Goal: Transaction & Acquisition: Purchase product/service

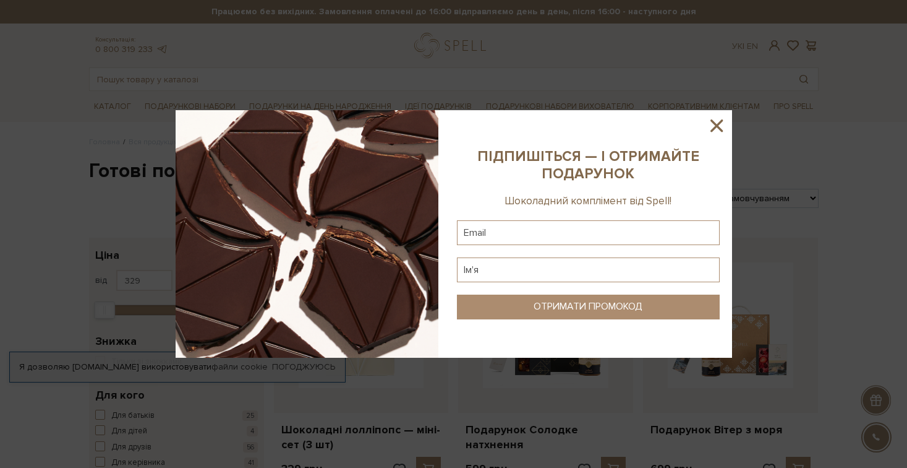
click at [717, 127] on icon at bounding box center [717, 125] width 12 height 12
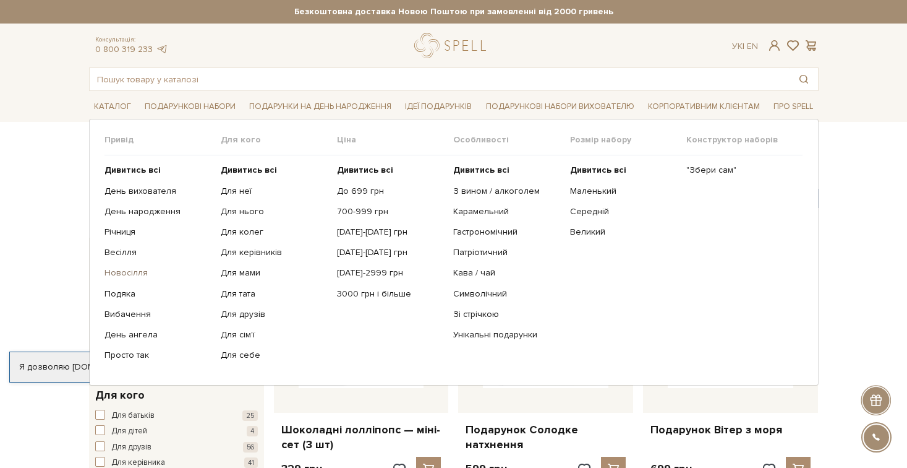
click at [127, 268] on link "Новосілля" at bounding box center [158, 272] width 107 height 11
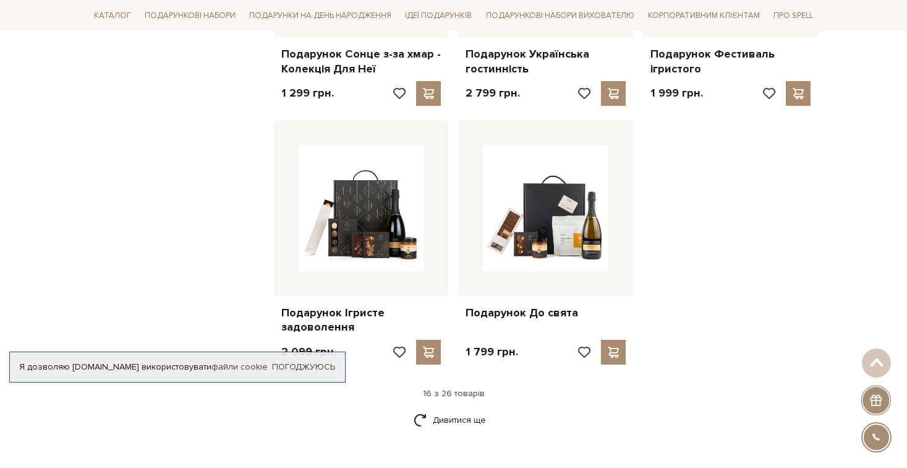
scroll to position [1412, 0]
click at [439, 408] on link "Дивитися ще" at bounding box center [454, 419] width 80 height 22
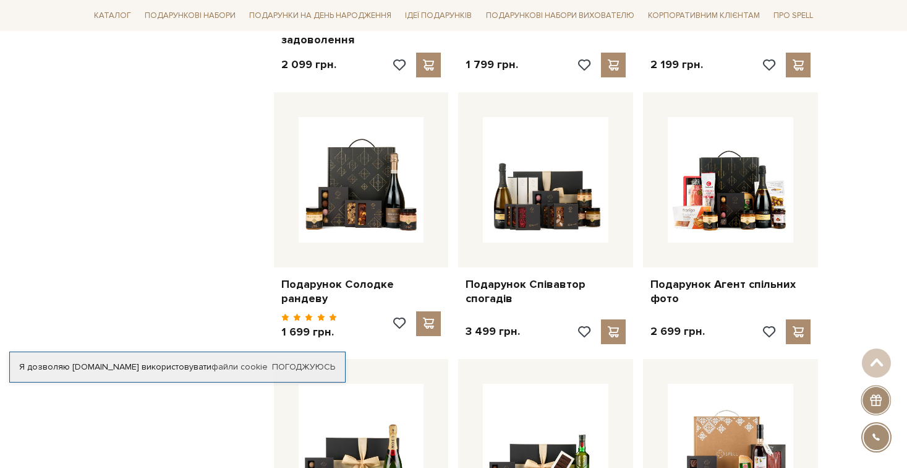
scroll to position [1713, 0]
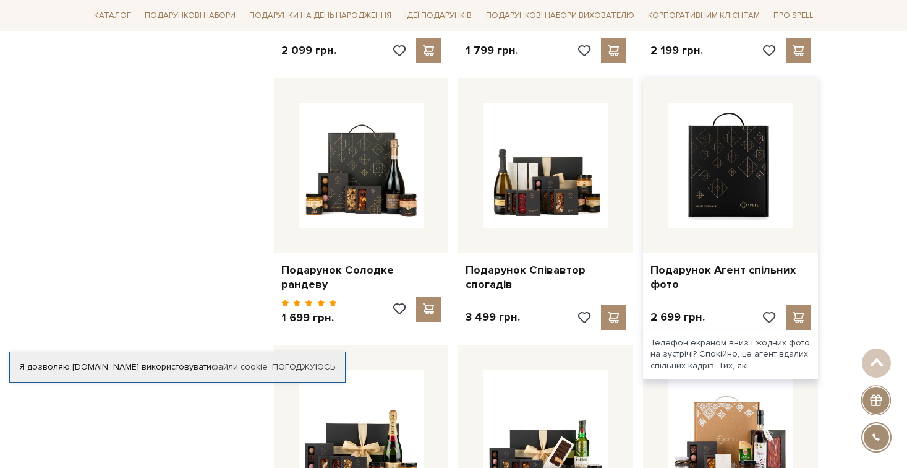
click at [735, 132] on img at bounding box center [731, 166] width 126 height 126
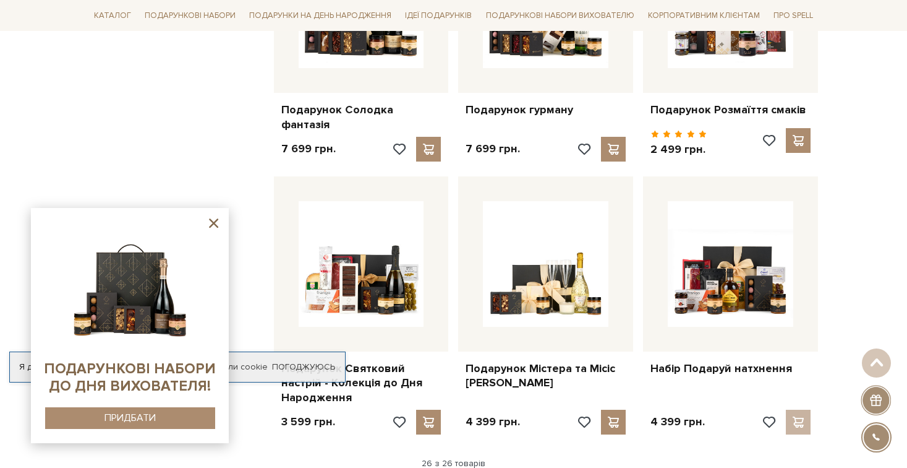
scroll to position [2184, 0]
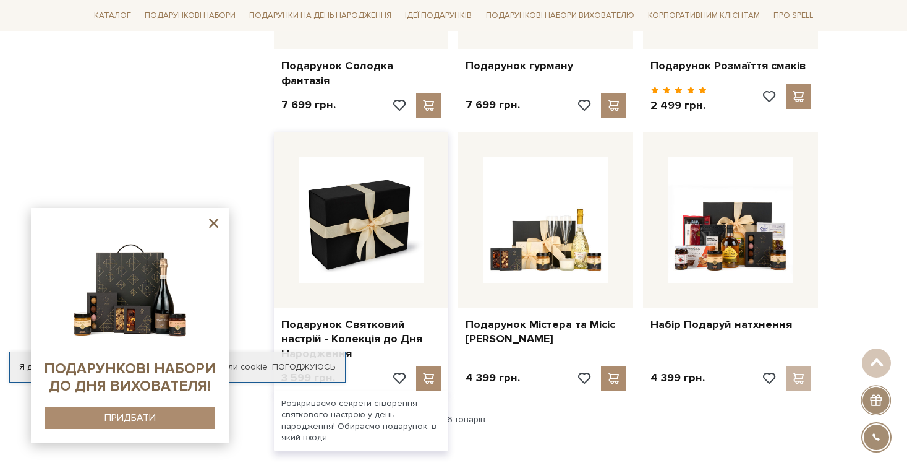
click at [351, 171] on img at bounding box center [362, 220] width 126 height 126
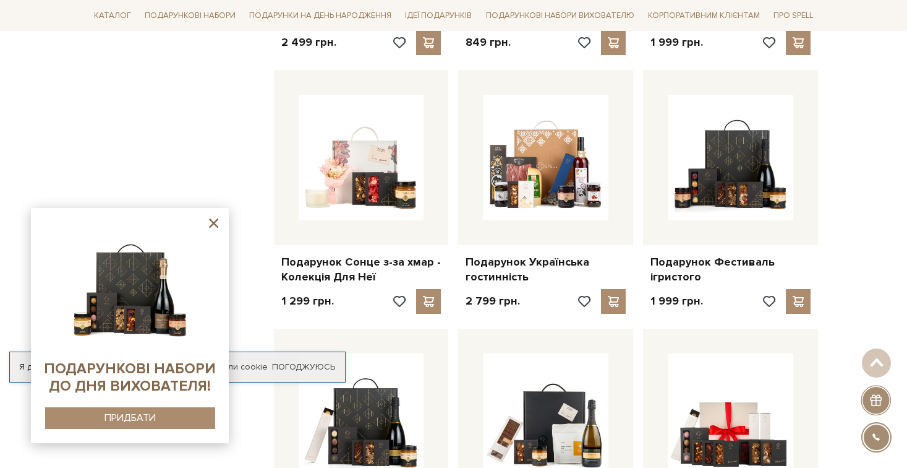
scroll to position [1144, 0]
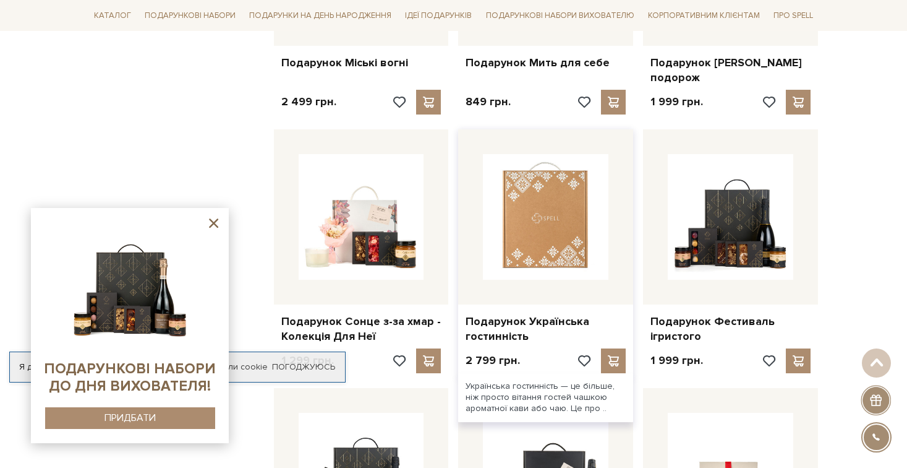
click at [550, 180] on img at bounding box center [546, 217] width 126 height 126
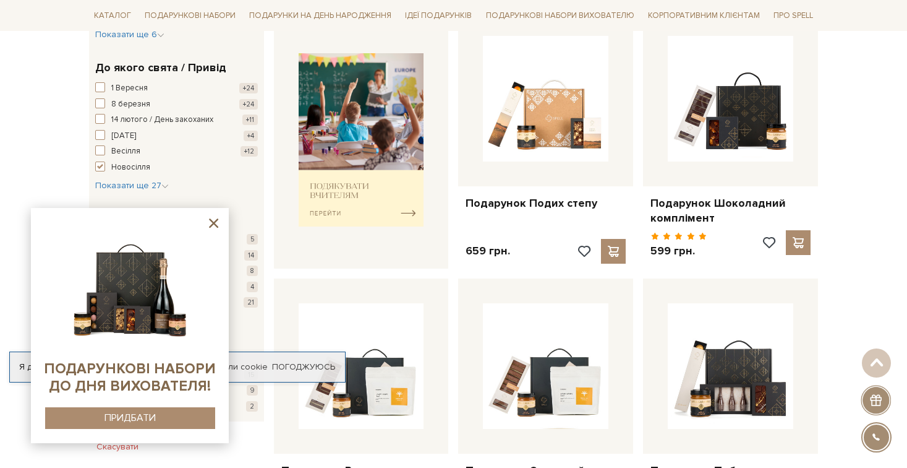
scroll to position [463, 0]
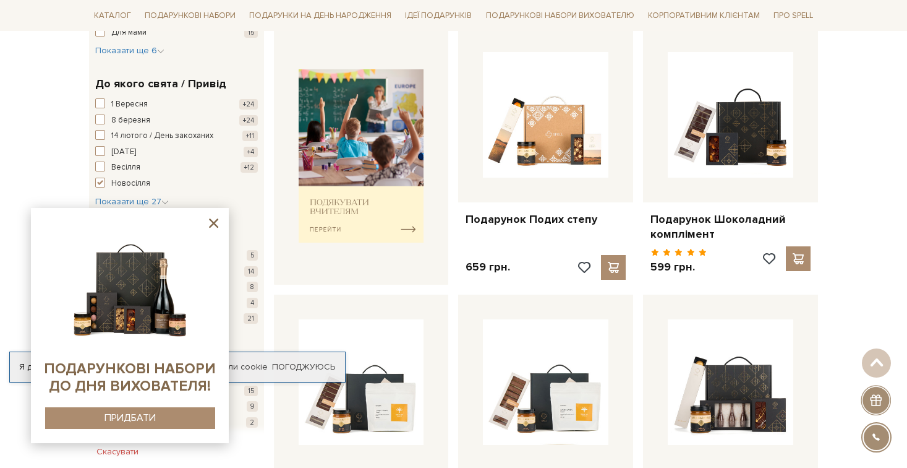
click at [215, 223] on icon at bounding box center [213, 222] width 9 height 9
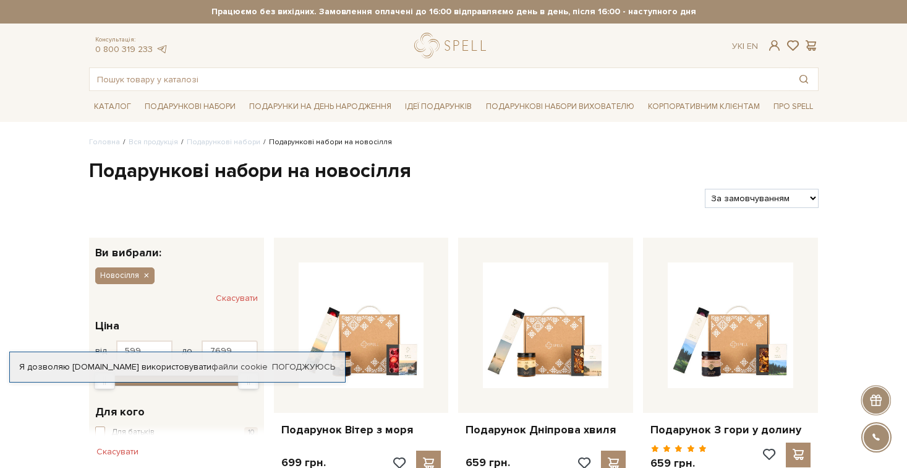
scroll to position [0, 0]
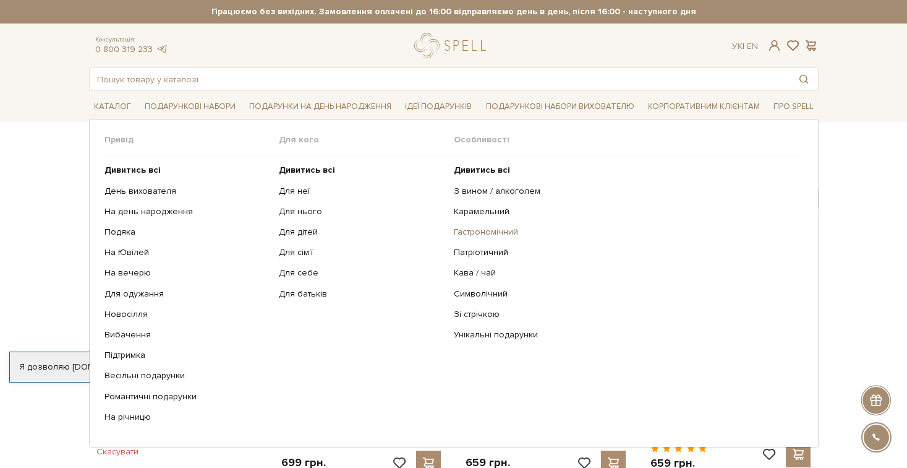
click at [467, 228] on link "Гастрономічний" at bounding box center [624, 231] width 340 height 11
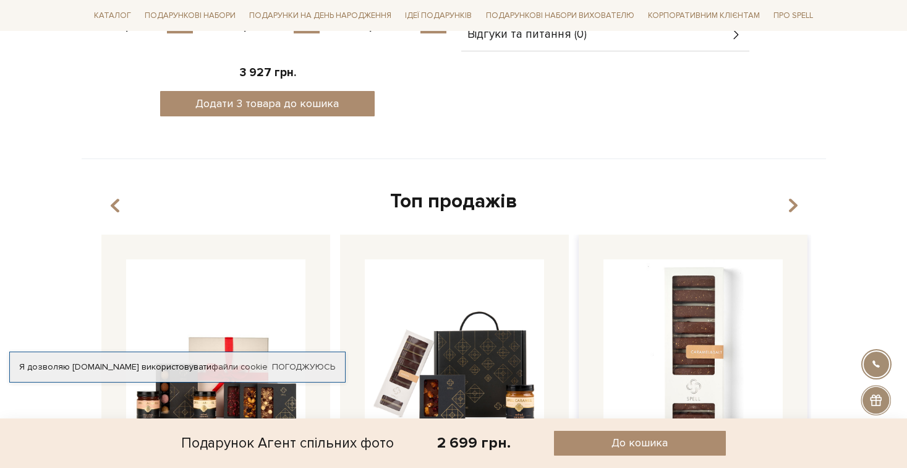
scroll to position [580, 0]
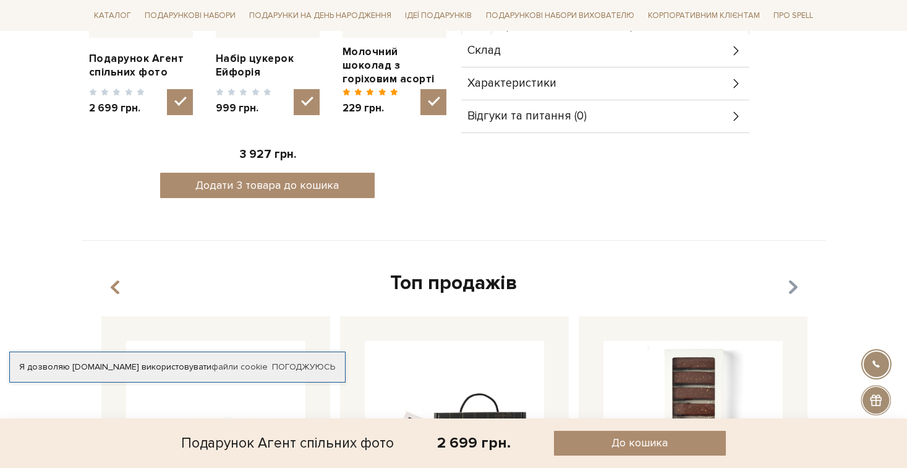
click at [795, 277] on icon "button" at bounding box center [792, 287] width 11 height 21
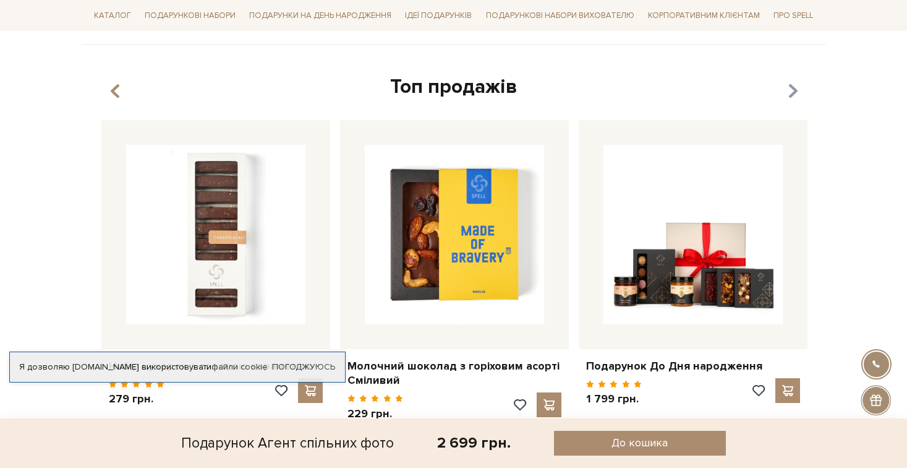
scroll to position [800, 0]
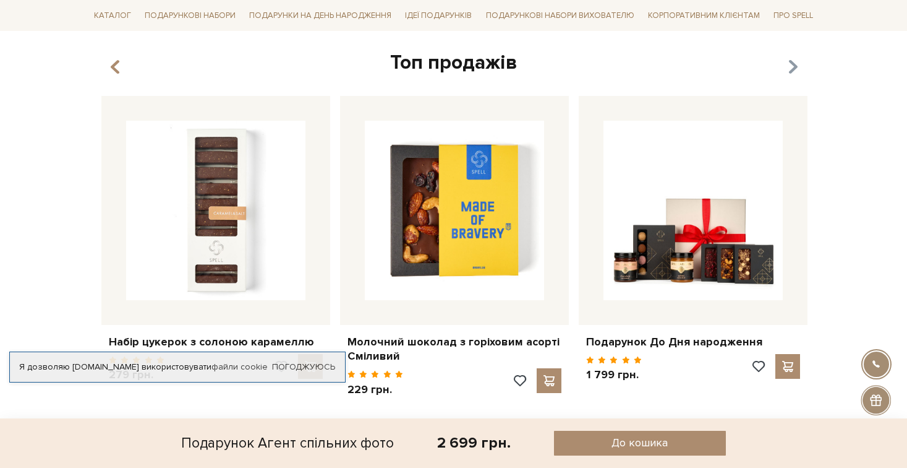
click at [794, 56] on icon "button" at bounding box center [792, 66] width 11 height 21
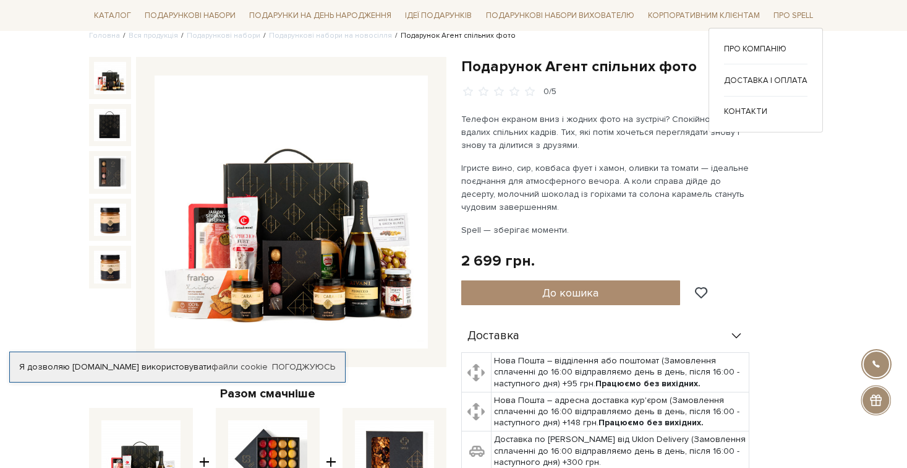
scroll to position [96, 0]
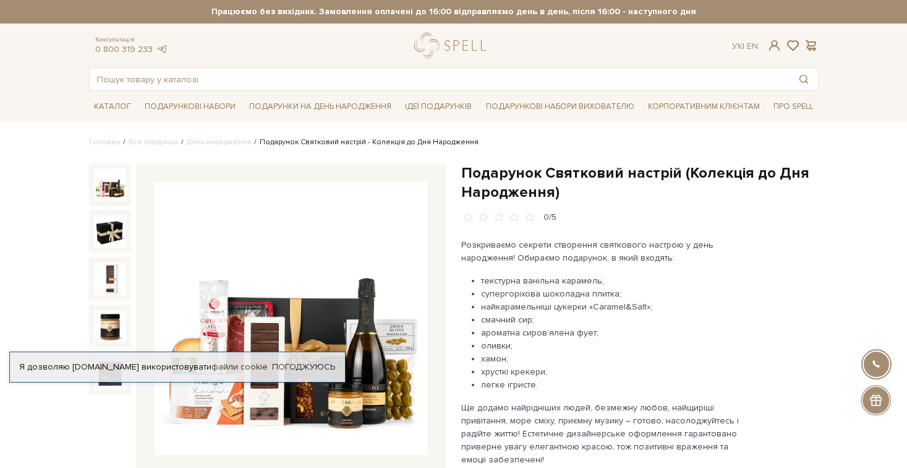
scroll to position [129, 0]
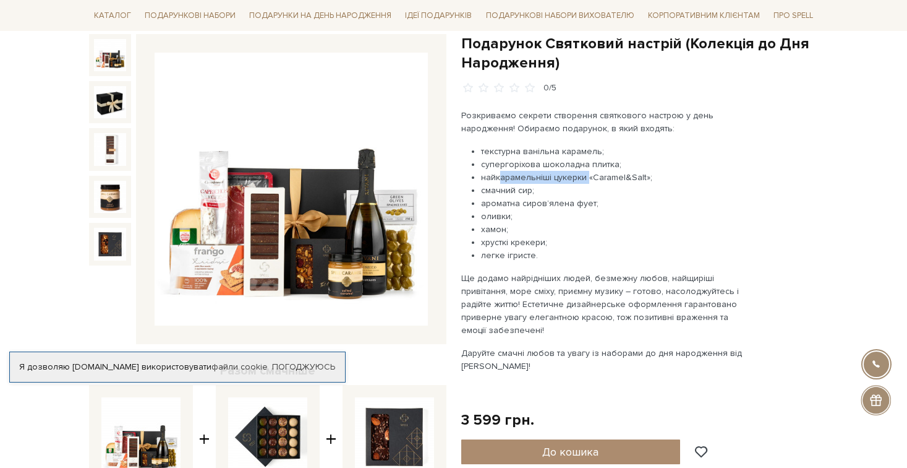
drag, startPoint x: 497, startPoint y: 179, endPoint x: 586, endPoint y: 181, distance: 88.5
click at [586, 181] on li "найкарамельніші цукерки «Caramel&Salt»;" at bounding box center [616, 177] width 270 height 13
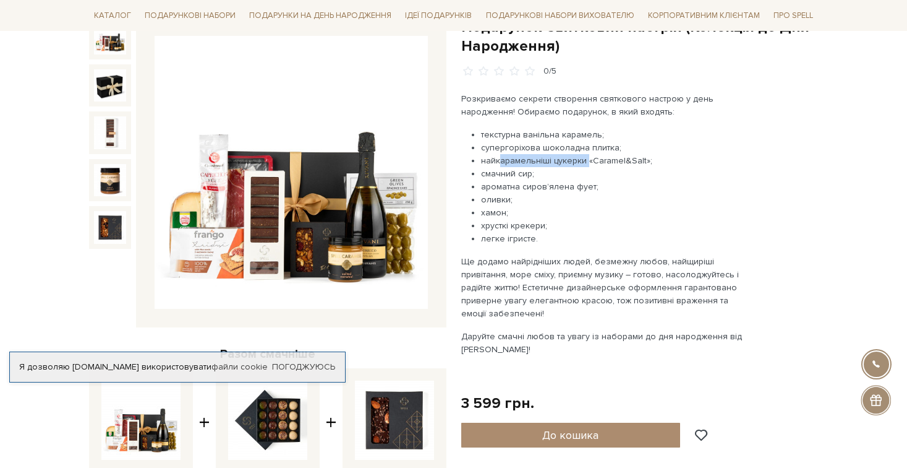
scroll to position [147, 0]
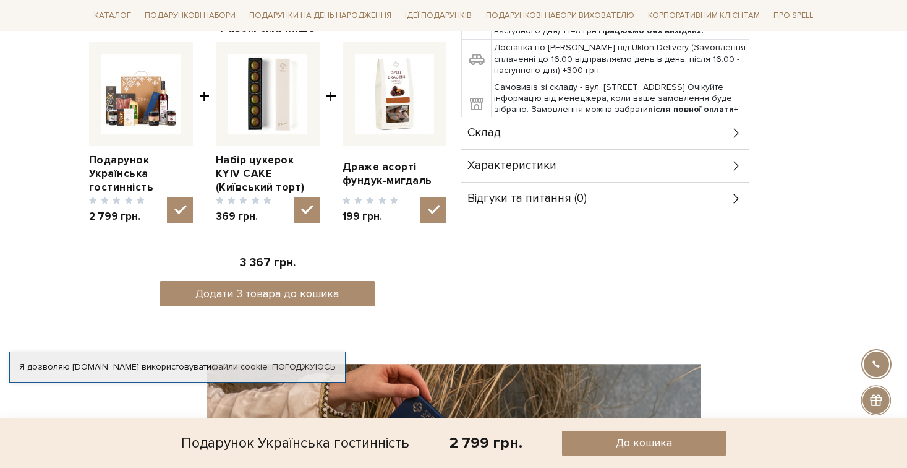
scroll to position [66, 0]
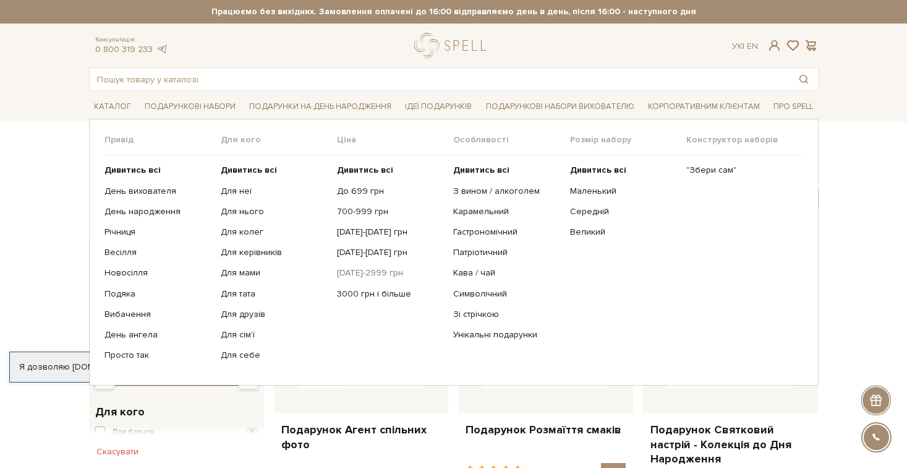
click at [380, 270] on link "[DATE]-2999 грн" at bounding box center [390, 272] width 107 height 11
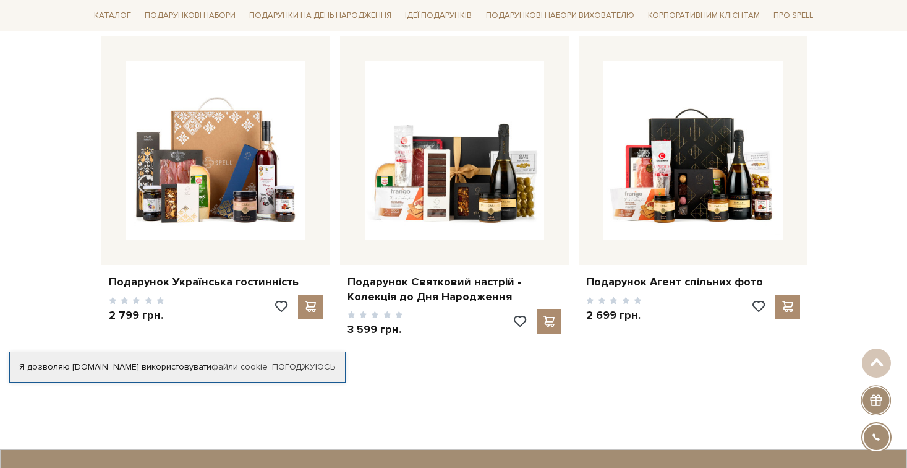
scroll to position [1284, 0]
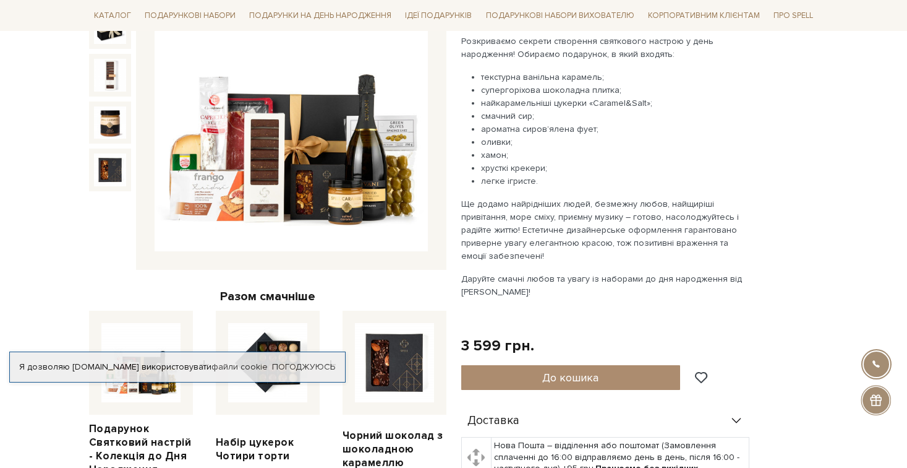
scroll to position [87, 0]
